Goal: Task Accomplishment & Management: Complete application form

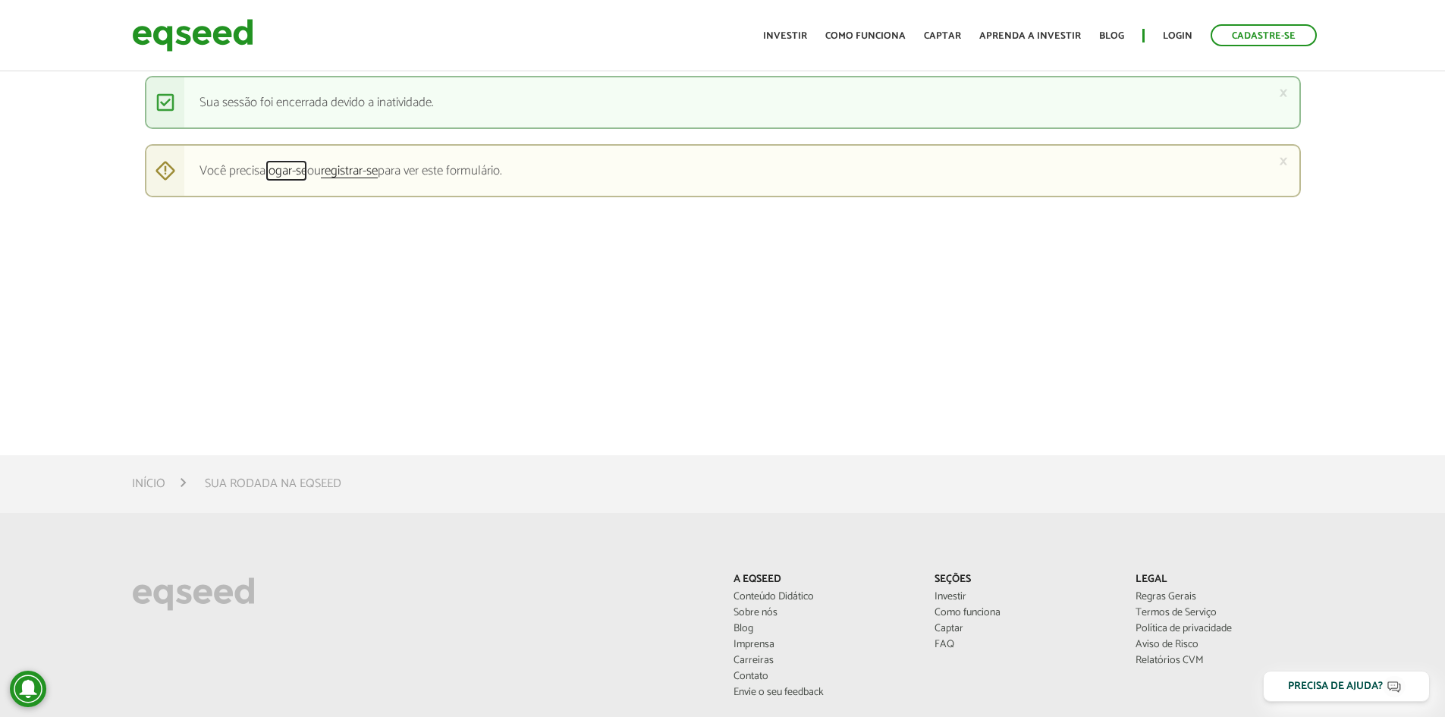
click at [297, 168] on link "logar-se" at bounding box center [286, 172] width 42 height 14
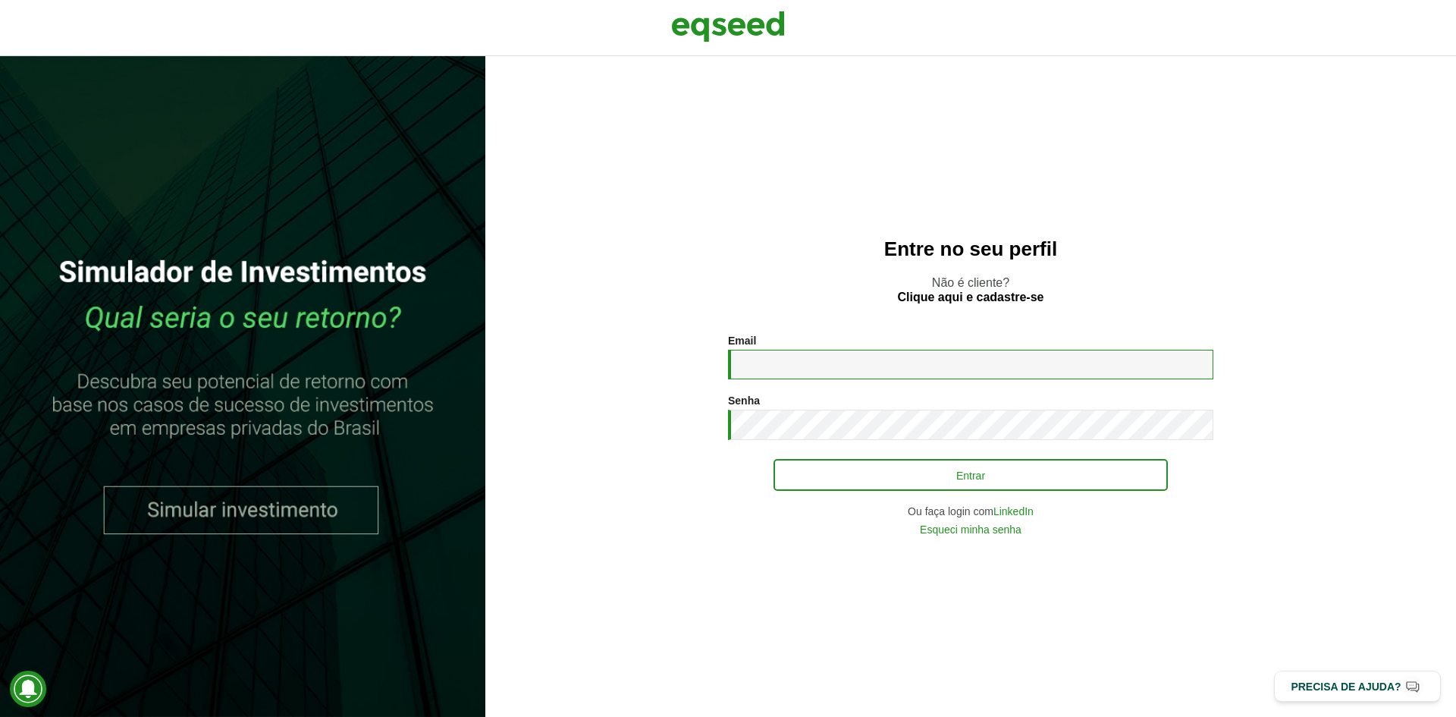
type input "**********"
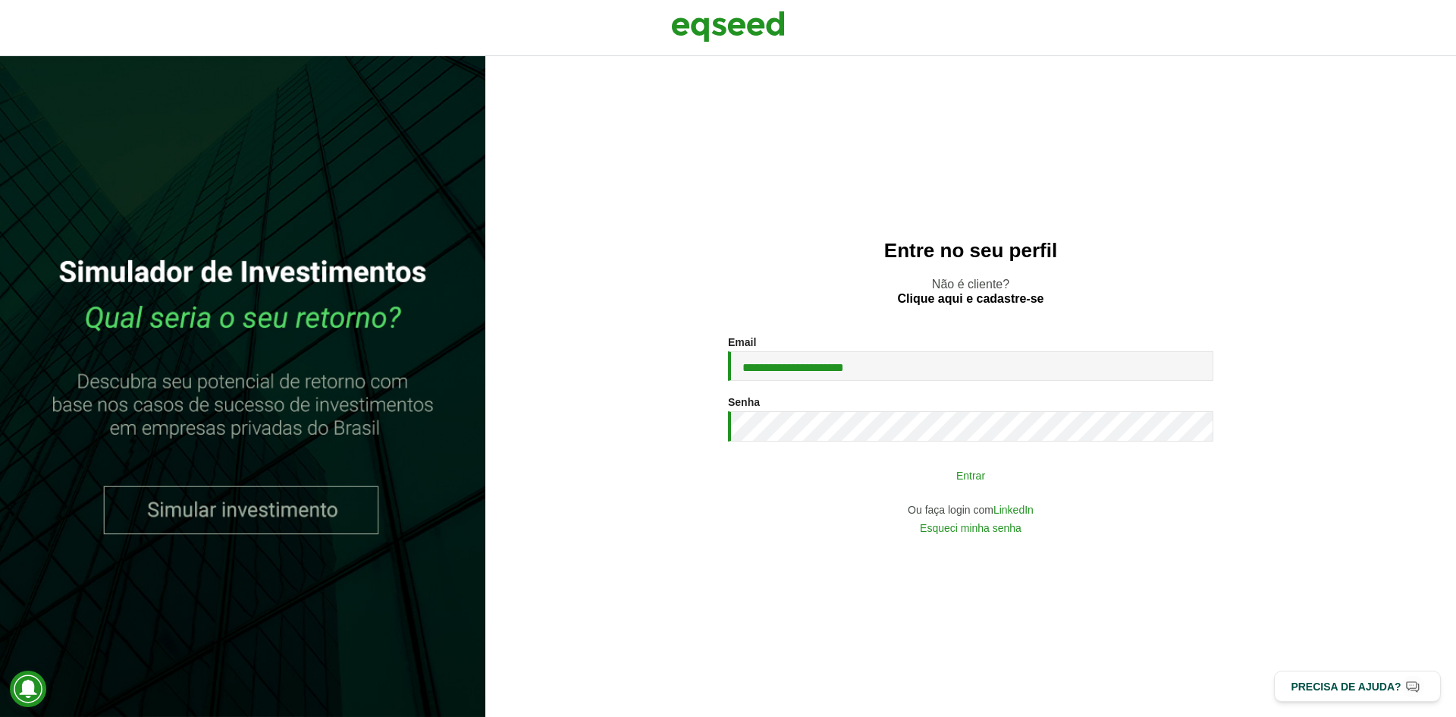
click at [904, 467] on button "Entrar" at bounding box center [971, 474] width 394 height 29
